Goal: Task Accomplishment & Management: Use online tool/utility

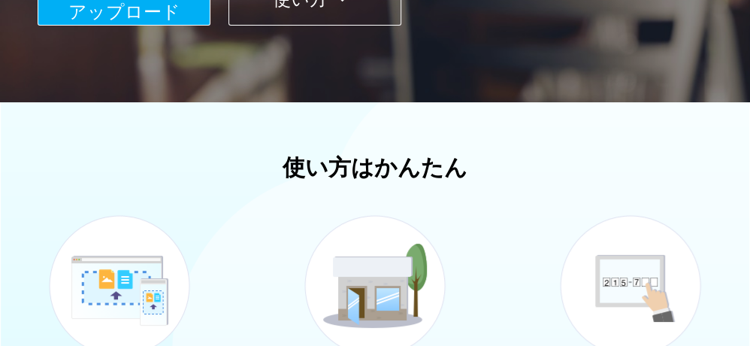
scroll to position [301, 0]
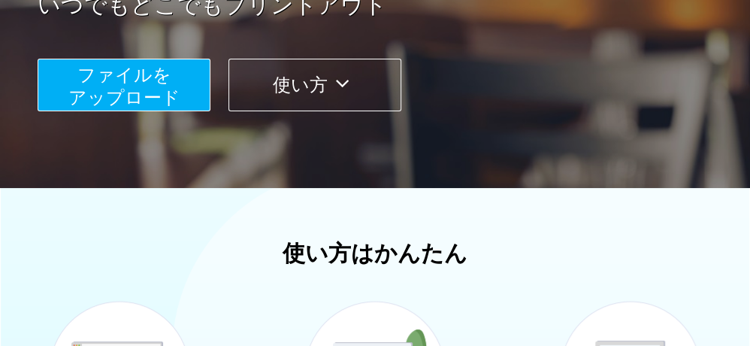
click at [103, 74] on span "ファイルを ​​アップロード" at bounding box center [124, 86] width 112 height 43
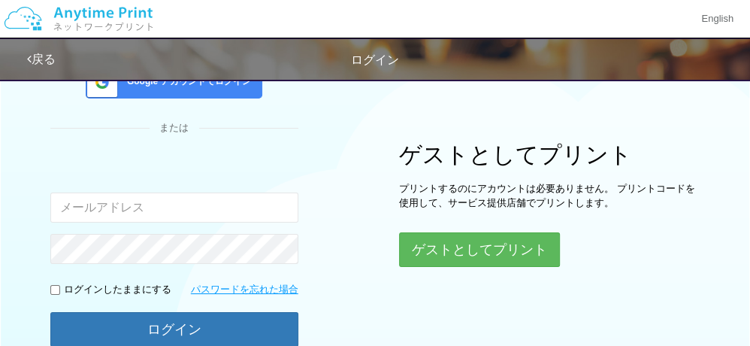
scroll to position [114, 0]
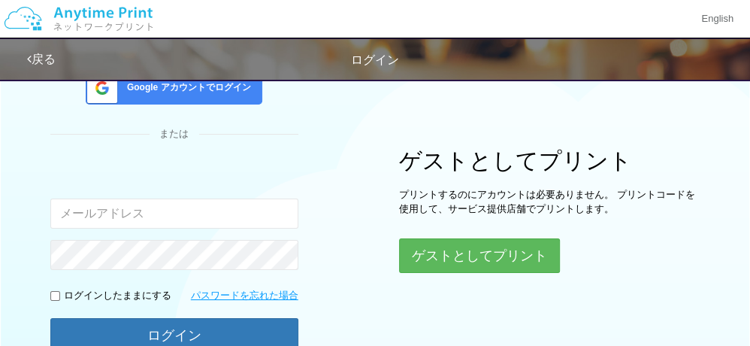
click at [111, 213] on input "email" at bounding box center [174, 213] width 248 height 30
type input "[EMAIL_ADDRESS][DOMAIN_NAME]"
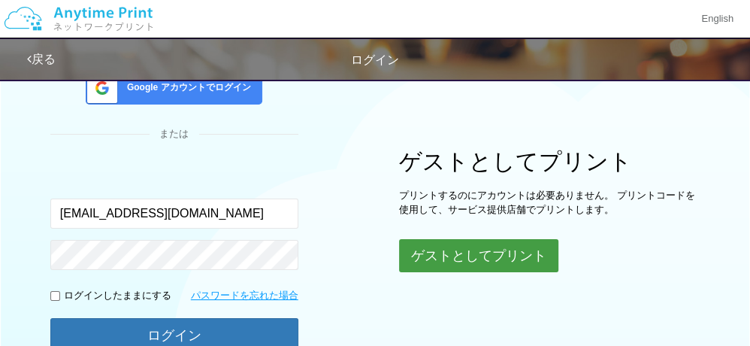
click at [495, 251] on button "ゲストとしてプリント" at bounding box center [478, 255] width 159 height 33
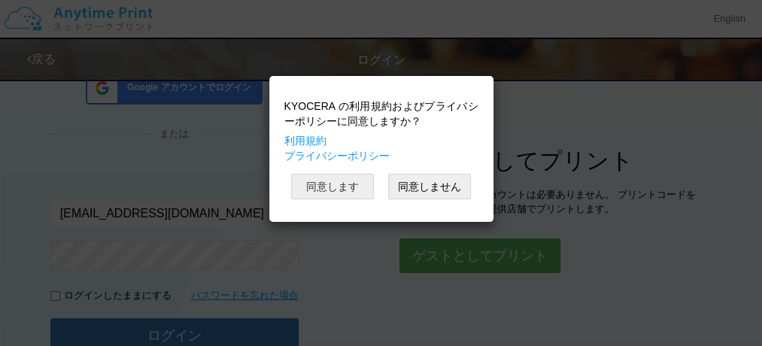
click at [331, 185] on button "同意します" at bounding box center [332, 187] width 83 height 26
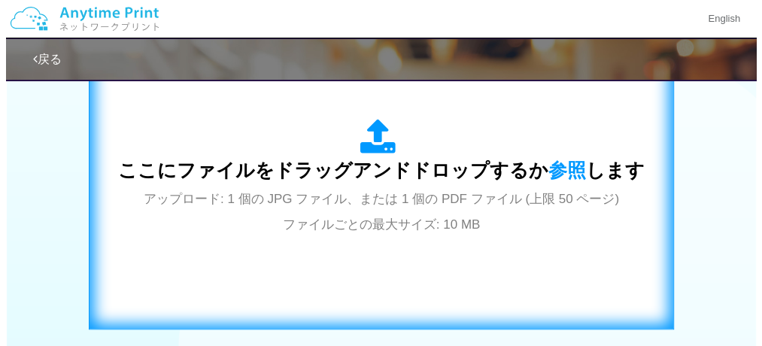
scroll to position [565, 0]
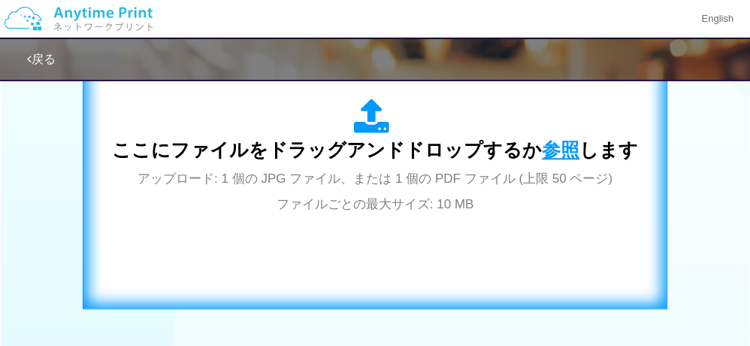
click at [562, 144] on span "参照" at bounding box center [561, 149] width 38 height 21
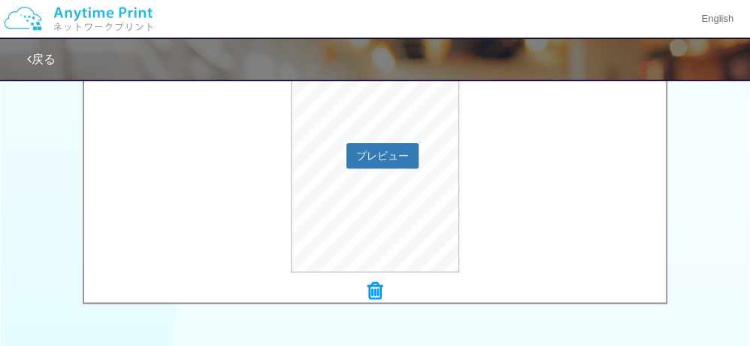
click at [492, 241] on div "プレビュー" at bounding box center [375, 153] width 582 height 237
click at [404, 150] on button "プレビュー" at bounding box center [382, 155] width 71 height 24
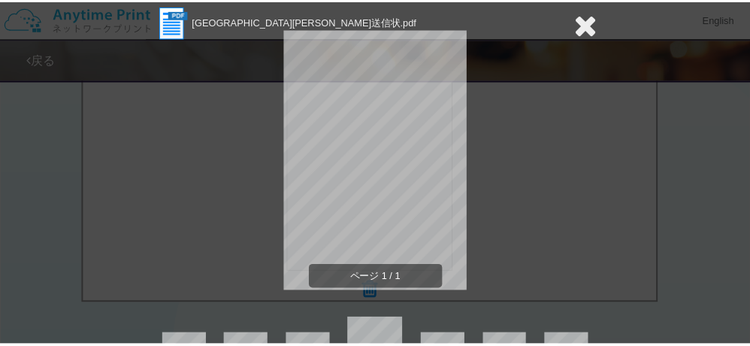
scroll to position [75, 0]
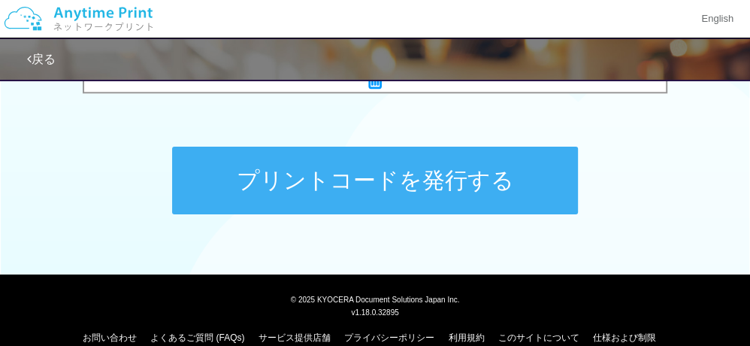
scroll to position [791, 0]
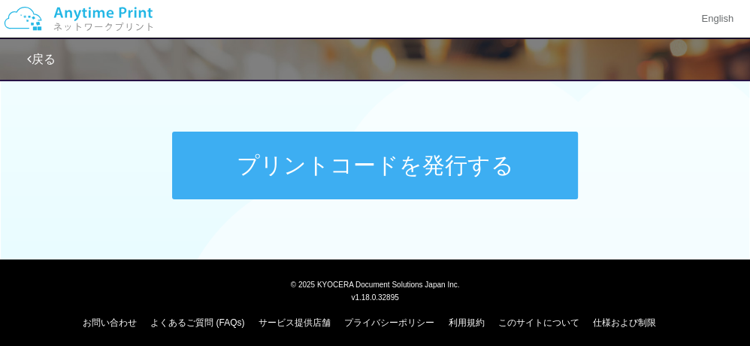
click at [341, 169] on button "プリントコードを発行する" at bounding box center [375, 166] width 406 height 68
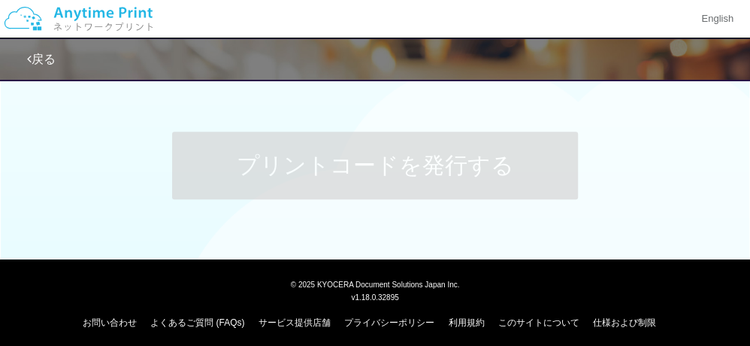
scroll to position [0, 0]
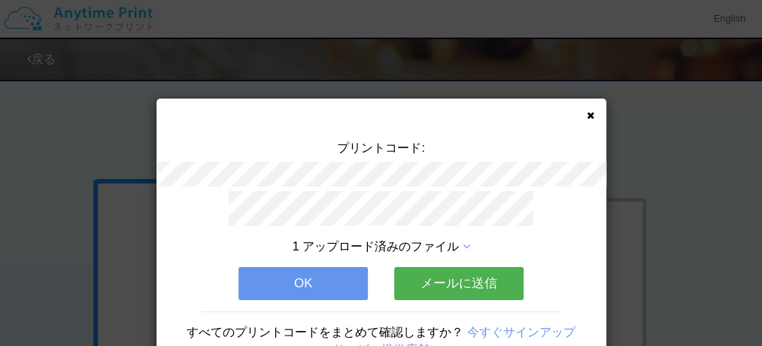
drag, startPoint x: 292, startPoint y: 282, endPoint x: 278, endPoint y: 295, distance: 18.6
click at [278, 295] on div "1 アップロード済みのファイル OK メールに送信 すべてのプリントコードをまとめて確認しますか？ 今すぐサインアップ サービス提供店舗" at bounding box center [381, 281] width 450 height 180
click at [309, 289] on button "OK" at bounding box center [302, 283] width 129 height 33
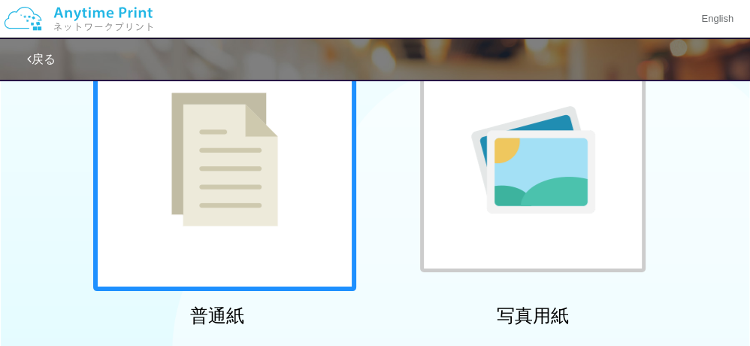
scroll to position [150, 0]
